Goal: Find specific page/section: Find specific page/section

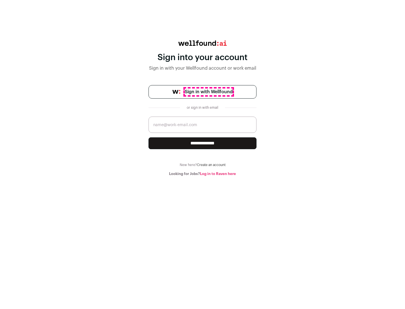
click at [208, 92] on span "Sign in with Wellfound" at bounding box center [209, 92] width 48 height 7
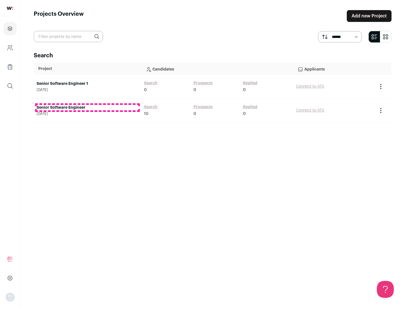
click at [87, 108] on link "Senior Software Engineer" at bounding box center [88, 108] width 102 height 6
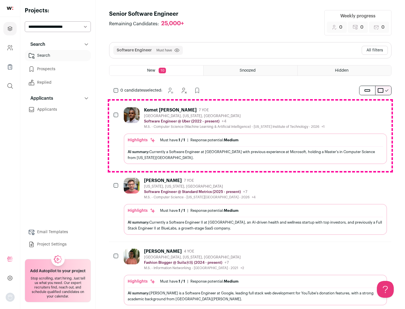
click at [250, 136] on div "Highlights Must have: 1 / 1 How many must haves have been fulfilled? | Response…" at bounding box center [255, 149] width 263 height 31
